Goal: Task Accomplishment & Management: Manage account settings

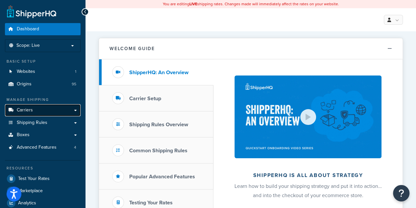
click at [41, 110] on link "Carriers" at bounding box center [43, 110] width 76 height 12
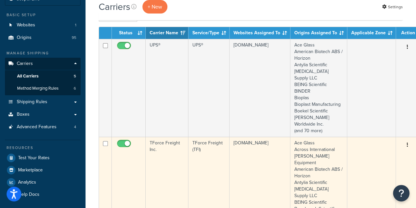
click at [161, 137] on td "TForce Freight Inc." at bounding box center [167, 186] width 43 height 98
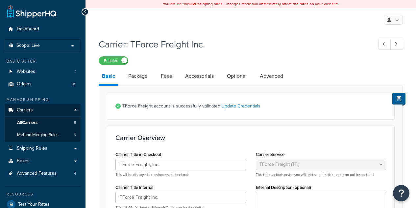
select select "upsFreight"
select select "30"
click at [139, 79] on link "Package" at bounding box center [138, 76] width 26 height 16
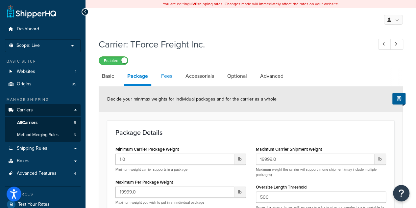
click at [165, 74] on link "Fees" at bounding box center [167, 76] width 18 height 16
select select "AFTER"
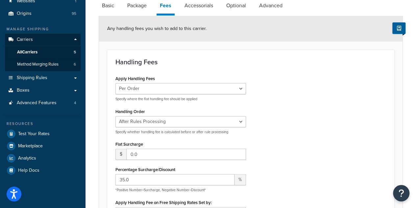
scroll to position [72, 0]
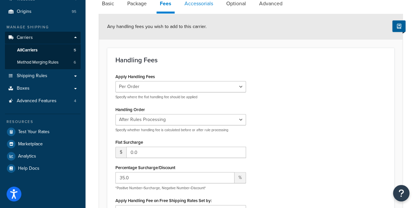
click at [203, 9] on link "Accessorials" at bounding box center [198, 4] width 35 height 16
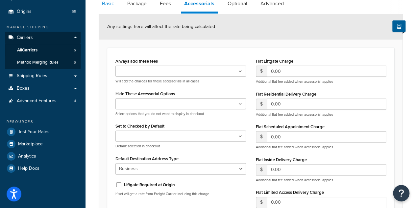
click at [113, 9] on link "Basic" at bounding box center [108, 4] width 19 height 16
select select "upsFreight"
select select "30"
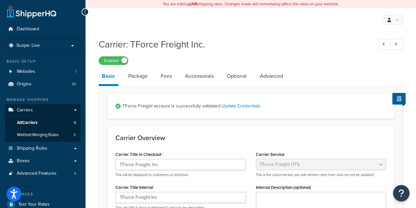
scroll to position [0, 0]
click at [208, 76] on link "Accessorials" at bounding box center [199, 76] width 35 height 16
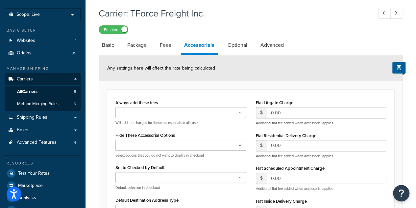
scroll to position [26, 0]
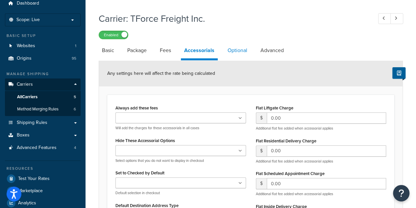
click at [236, 51] on link "Optional" at bounding box center [237, 50] width 26 height 16
select select "100"
select select "118731"
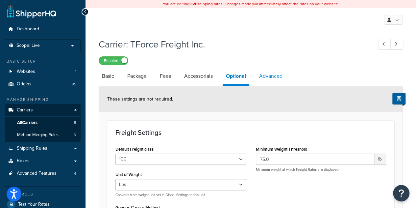
click at [282, 77] on link "Advanced" at bounding box center [271, 76] width 30 height 16
select select "false"
